Goal: Information Seeking & Learning: Learn about a topic

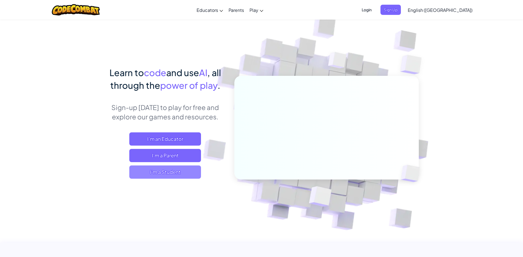
click at [156, 170] on span "I'm a Student" at bounding box center [165, 171] width 72 height 13
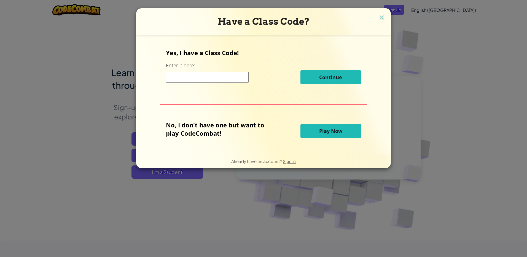
click at [317, 132] on button "Play Now" at bounding box center [331, 131] width 61 height 14
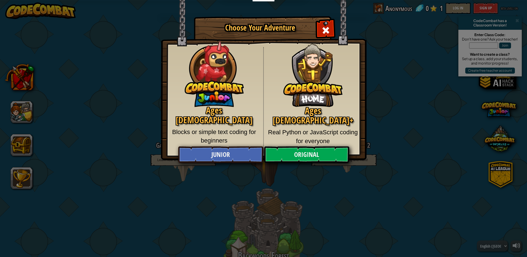
click at [210, 89] on img at bounding box center [214, 72] width 59 height 70
click at [220, 154] on link "Junior" at bounding box center [220, 154] width 85 height 17
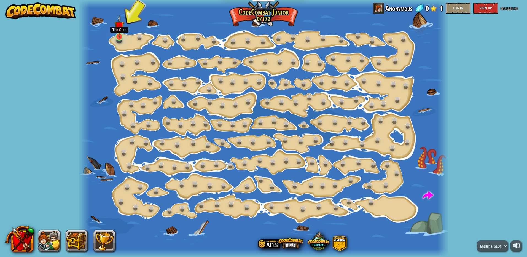
click at [117, 30] on img at bounding box center [119, 26] width 10 height 22
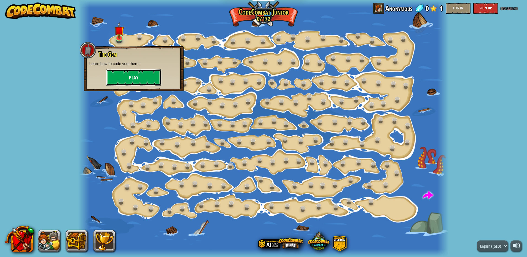
click at [126, 72] on button "Play" at bounding box center [133, 77] width 55 height 17
